Goal: Task Accomplishment & Management: Manage account settings

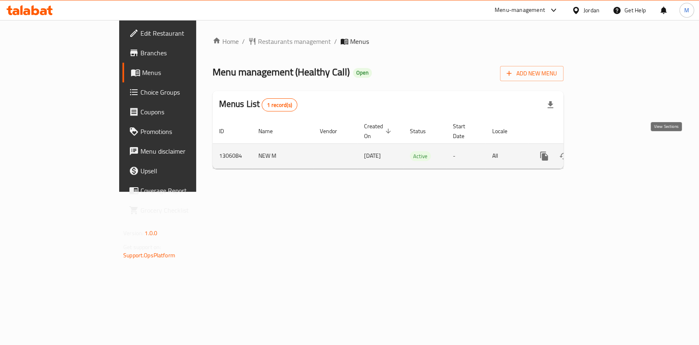
click at [608, 151] on icon "enhanced table" at bounding box center [603, 156] width 10 height 10
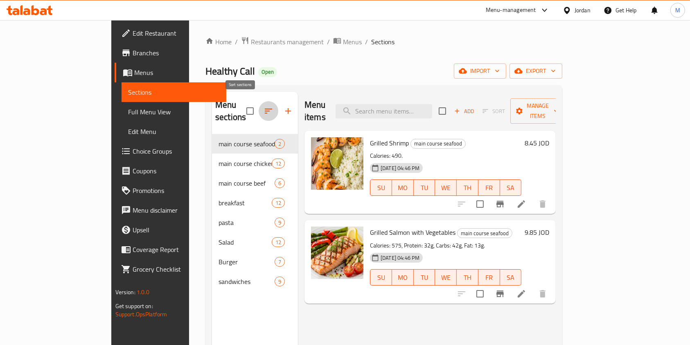
click at [264, 106] on icon "button" at bounding box center [269, 111] width 10 height 10
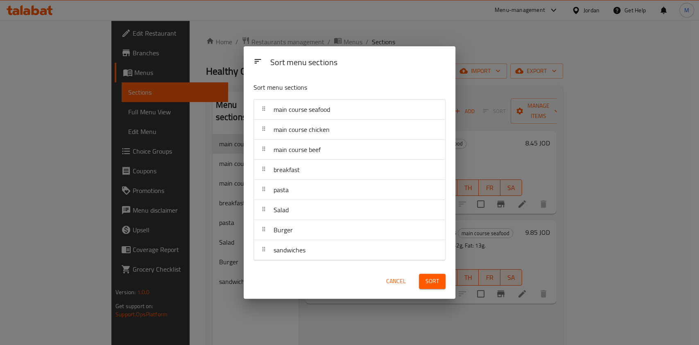
click at [197, 311] on div "Sort menu sections Sort menu sections main course seafood main course chicken m…" at bounding box center [349, 172] width 699 height 345
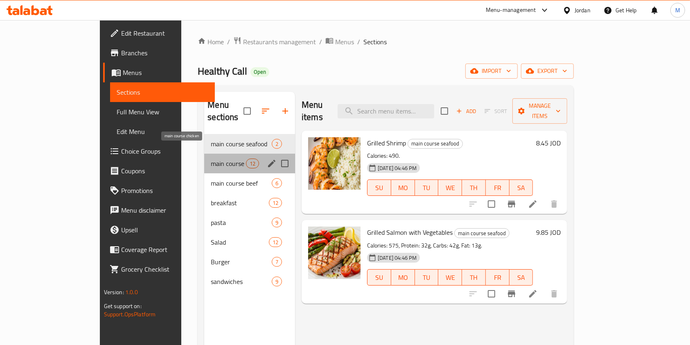
click at [211, 158] on span "main course chicken" at bounding box center [228, 163] width 35 height 10
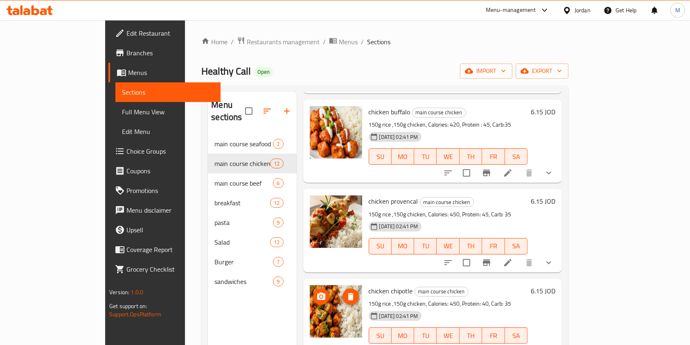
scroll to position [609, 0]
click at [257, 101] on button "button" at bounding box center [267, 111] width 20 height 20
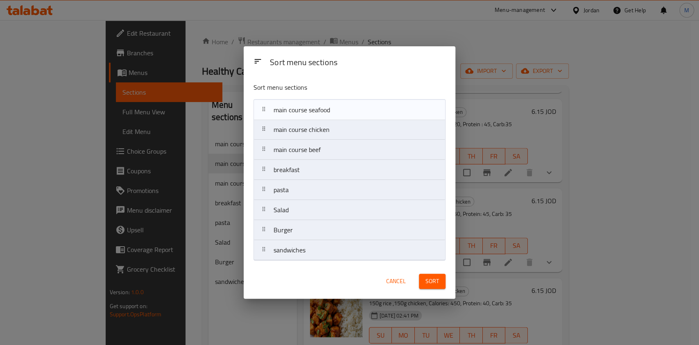
click at [321, 119] on nav "main course seafood main course chicken main course beef breakfast pasta Salad …" at bounding box center [349, 179] width 192 height 161
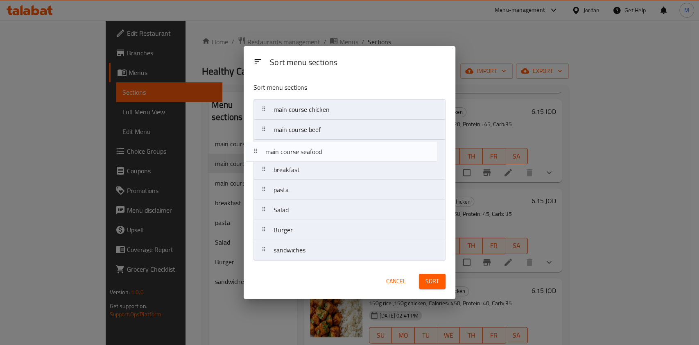
drag, startPoint x: 321, startPoint y: 108, endPoint x: 312, endPoint y: 153, distance: 45.9
click at [312, 153] on nav "main course seafood main course chicken main course beef breakfast pasta Salad …" at bounding box center [349, 179] width 192 height 161
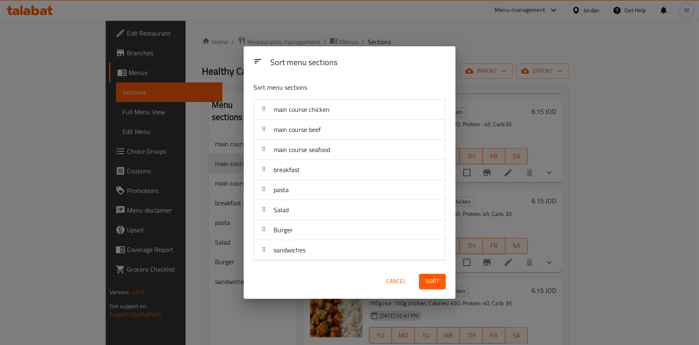
click at [434, 290] on div "Sort" at bounding box center [432, 280] width 36 height 25
click at [435, 277] on span "Sort" at bounding box center [432, 281] width 14 height 10
click at [193, 288] on div "Sort menu sections Sort menu sections main course chicken main course beef main…" at bounding box center [349, 172] width 699 height 345
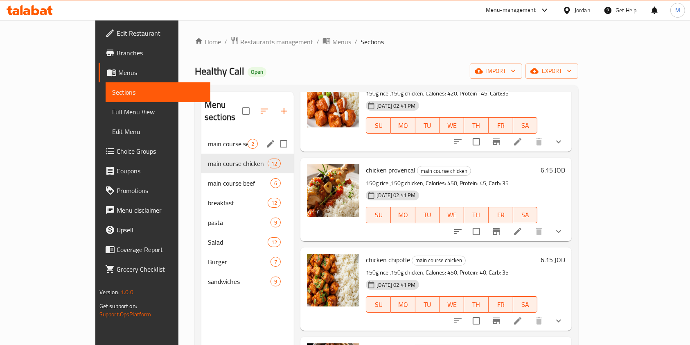
click at [201, 136] on div "main course seafood 2" at bounding box center [247, 144] width 92 height 20
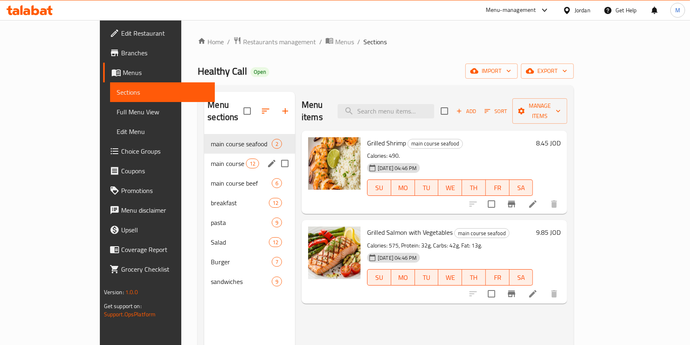
click at [204, 153] on div "main course chicken 12" at bounding box center [249, 163] width 91 height 20
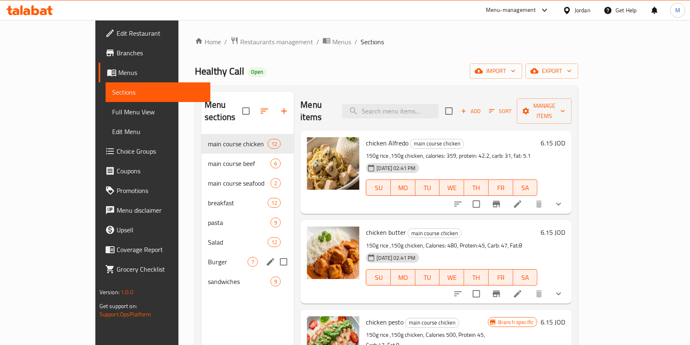
click at [201, 256] on div "Burger 7" at bounding box center [247, 262] width 92 height 20
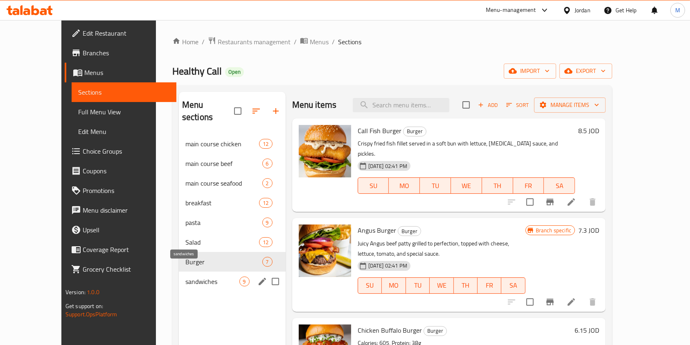
click at [185, 276] on span "sandwiches" at bounding box center [212, 281] width 54 height 10
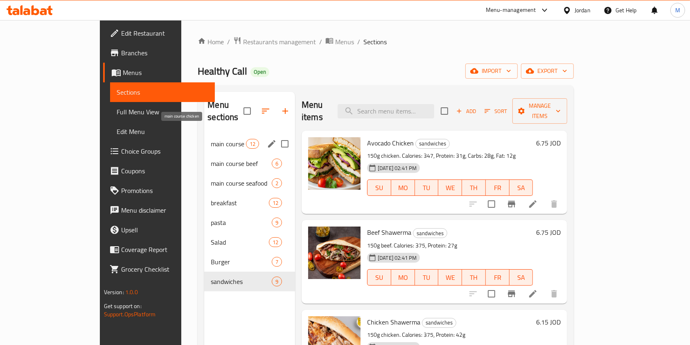
click at [211, 139] on span "main course chicken" at bounding box center [228, 144] width 35 height 10
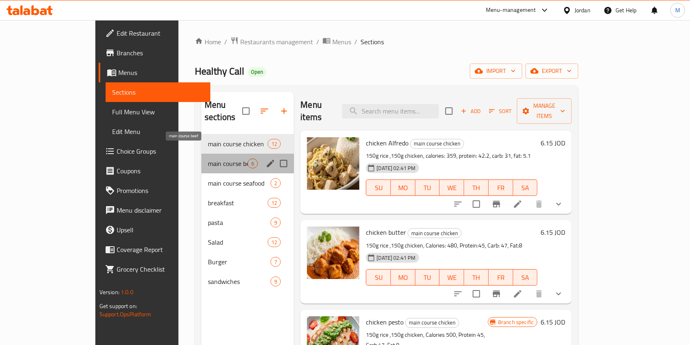
click at [208, 158] on span "main course beef" at bounding box center [228, 163] width 40 height 10
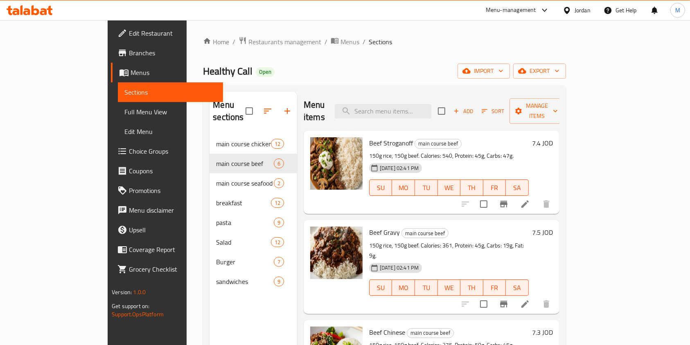
click at [210, 309] on div "Menu sections main course chicken 12 main course beef 6 main course seafood 2 b…" at bounding box center [254, 264] width 88 height 345
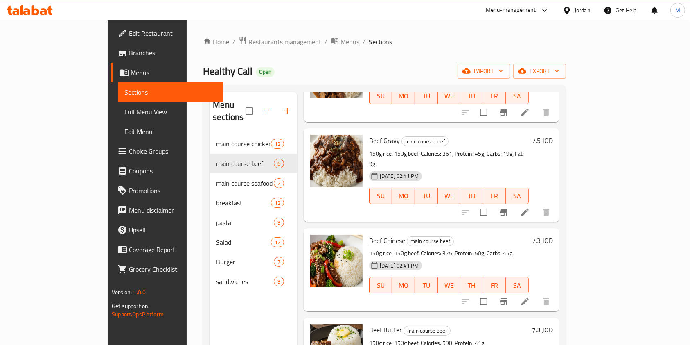
scroll to position [109, 0]
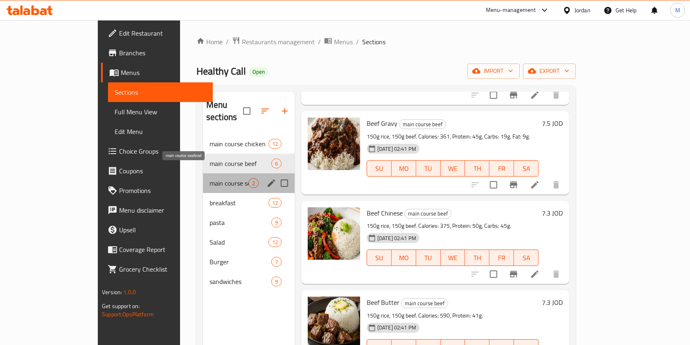
click at [210, 178] on span "main course seafood" at bounding box center [229, 183] width 39 height 10
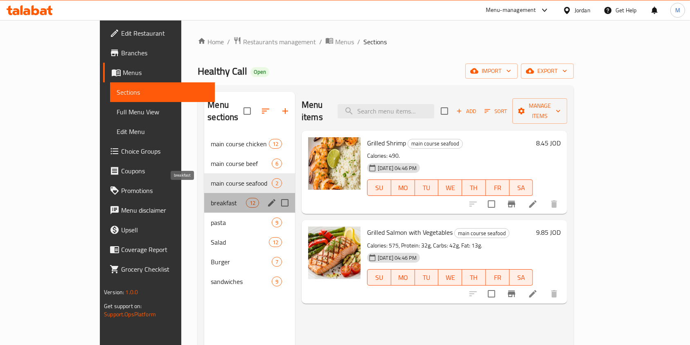
click at [211, 198] on span "breakfast" at bounding box center [228, 203] width 35 height 10
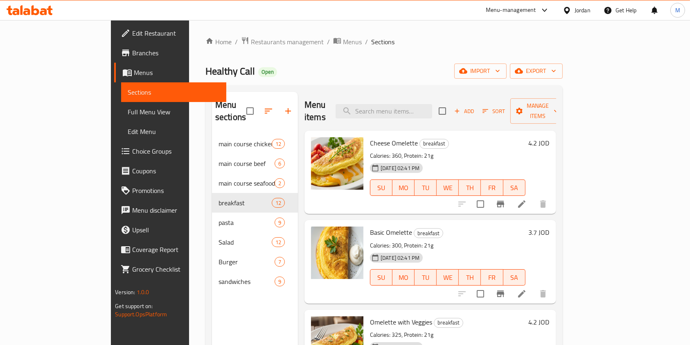
click at [205, 70] on span "Healthy Call" at bounding box center [230, 71] width 50 height 18
click at [205, 71] on span "Healthy Call" at bounding box center [230, 71] width 50 height 18
copy span "Healthy Call"
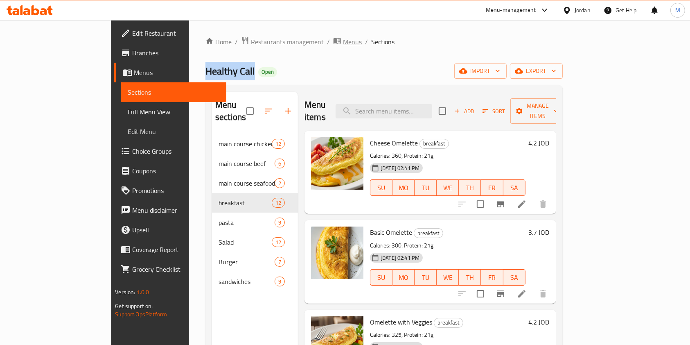
click at [343, 45] on span "Menus" at bounding box center [352, 42] width 19 height 10
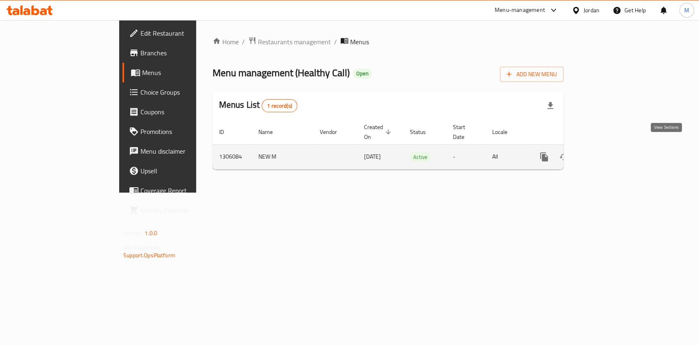
click at [608, 152] on icon "enhanced table" at bounding box center [603, 157] width 10 height 10
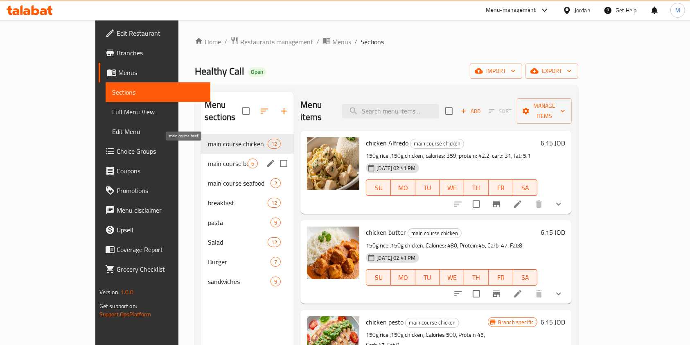
click at [208, 158] on span "main course beef" at bounding box center [228, 163] width 40 height 10
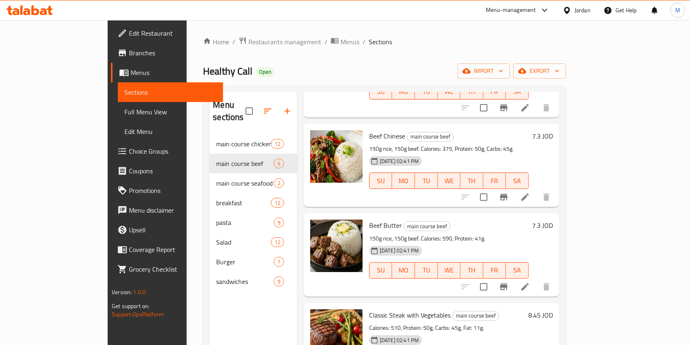
scroll to position [212, 0]
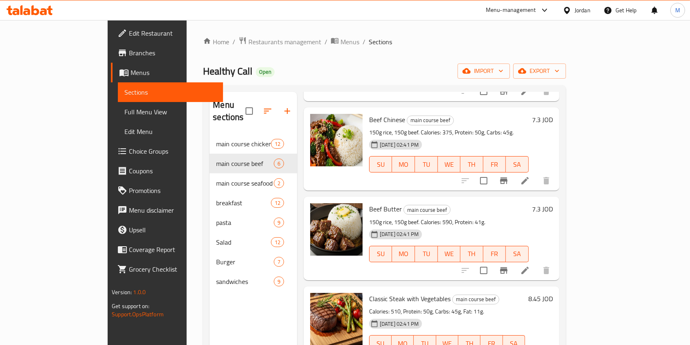
click at [129, 48] on span "Branches" at bounding box center [173, 53] width 88 height 10
